Goal: Navigation & Orientation: Understand site structure

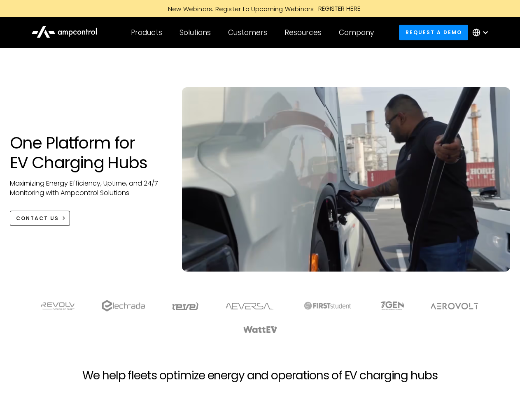
click at [253, 33] on div "Customers" at bounding box center [247, 32] width 39 height 9
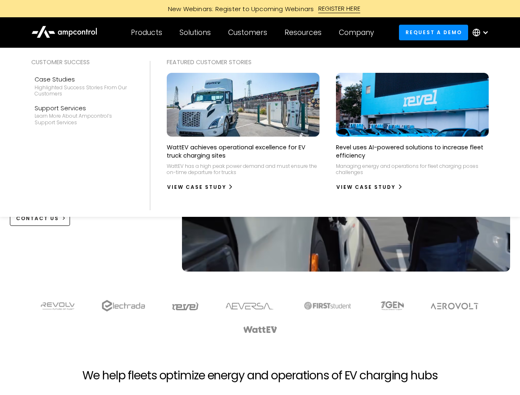
click at [146, 33] on div "Products" at bounding box center [146, 32] width 31 height 9
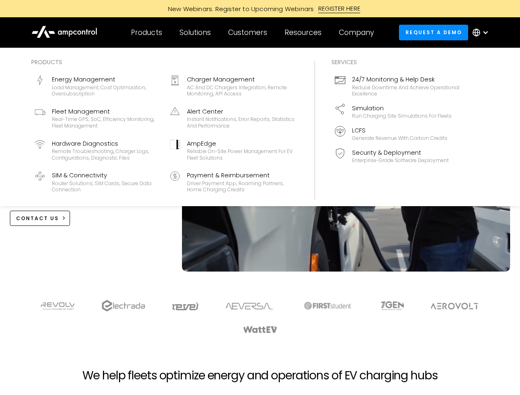
click at [196, 33] on div "Solutions" at bounding box center [195, 32] width 31 height 9
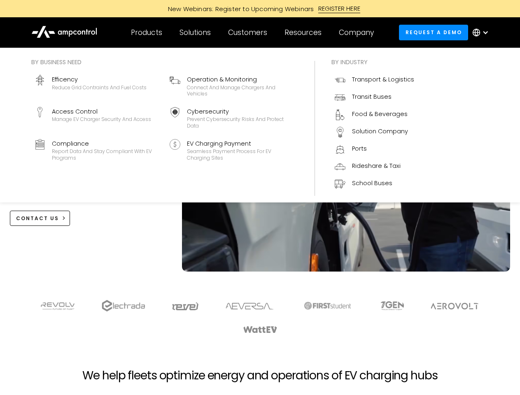
click at [249, 33] on div "Customers" at bounding box center [247, 32] width 39 height 9
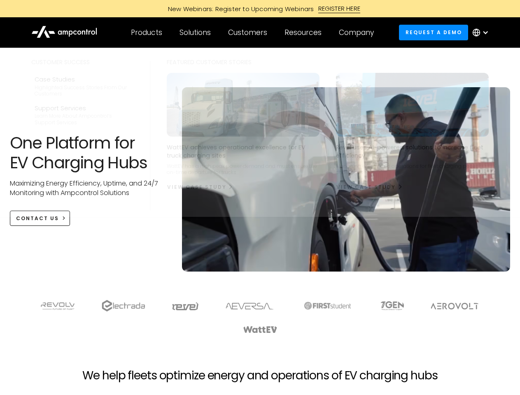
click at [305, 33] on div "Resources" at bounding box center [302, 32] width 37 height 9
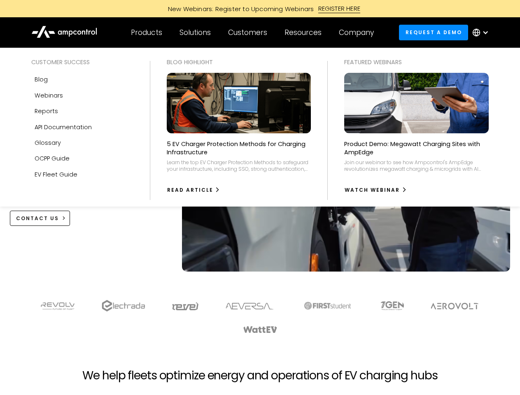
click at [359, 33] on div "Company" at bounding box center [356, 32] width 35 height 9
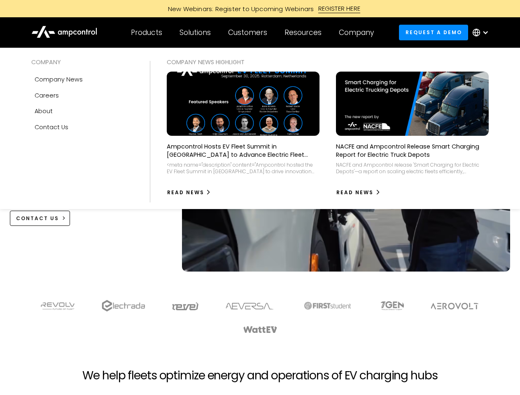
click at [483, 33] on div at bounding box center [485, 32] width 7 height 7
